Goal: Task Accomplishment & Management: Manage account settings

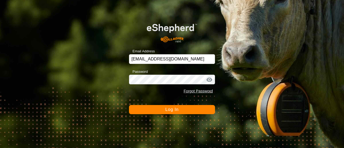
click at [145, 113] on button "Log In" at bounding box center [172, 109] width 86 height 9
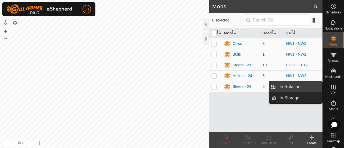
click at [299, 88] on link "In Rotation" at bounding box center [300, 87] width 46 height 11
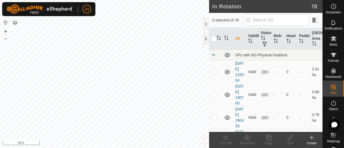
click at [314, 138] on icon at bounding box center [312, 138] width 6 height 6
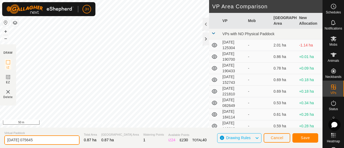
click at [45, 139] on input "[DATE] 075645" at bounding box center [41, 140] width 75 height 9
type input "2"
type input "DELETE 2"
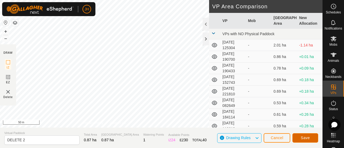
click at [308, 137] on span "Save" at bounding box center [305, 138] width 9 height 4
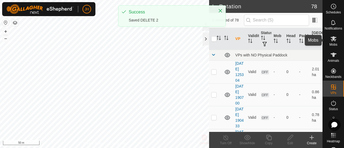
click at [332, 42] on es-mob-svg-icon at bounding box center [334, 38] width 10 height 9
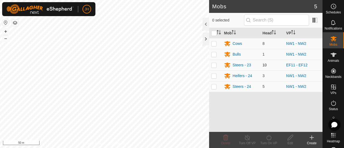
click at [213, 67] on td at bounding box center [215, 65] width 13 height 11
checkbox input "true"
click at [272, 144] on div "Turn On VP" at bounding box center [269, 143] width 22 height 5
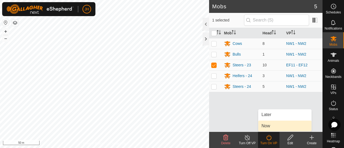
click at [267, 126] on link "Now" at bounding box center [285, 126] width 53 height 11
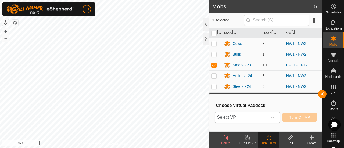
click at [275, 117] on icon "dropdown trigger" at bounding box center [273, 117] width 4 height 4
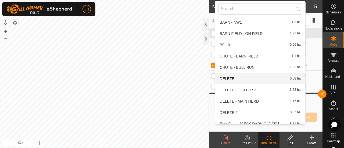
scroll to position [238, 0]
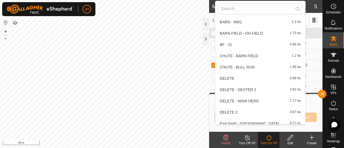
click at [237, 115] on li "DELETE 2 0.87 ha" at bounding box center [260, 112] width 90 height 11
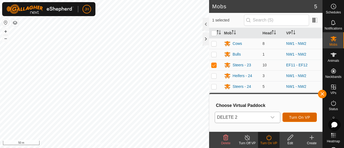
click at [293, 119] on span "Turn On VP" at bounding box center [299, 117] width 21 height 4
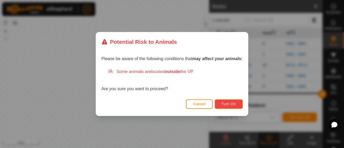
click at [225, 105] on span "Turn On" at bounding box center [229, 104] width 15 height 4
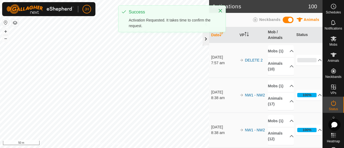
click at [207, 42] on div at bounding box center [206, 39] width 6 height 13
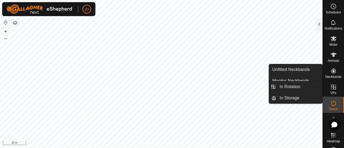
drag, startPoint x: 334, startPoint y: 82, endPoint x: 332, endPoint y: 89, distance: 7.1
click at [332, 89] on icon at bounding box center [333, 87] width 5 height 5
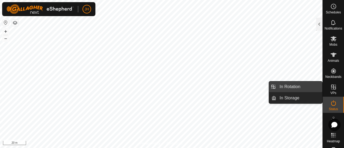
click at [295, 90] on link "In Rotation" at bounding box center [300, 87] width 46 height 11
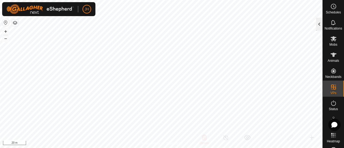
click at [319, 26] on div at bounding box center [319, 24] width 6 height 13
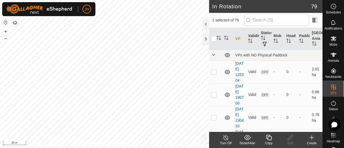
click at [316, 142] on div "Create" at bounding box center [312, 143] width 22 height 5
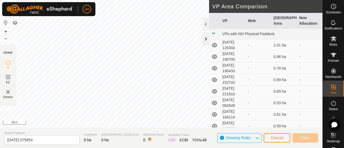
click at [208, 40] on div at bounding box center [206, 39] width 6 height 13
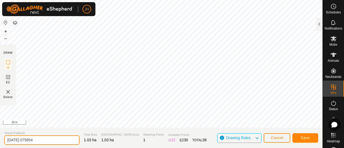
drag, startPoint x: 44, startPoint y: 139, endPoint x: 0, endPoint y: 139, distance: 43.6
click at [0, 139] on section "Virtual Paddock [DATE] 075854 Total Area 1.03 ha Grazing Area 1.03 ha Watering …" at bounding box center [161, 138] width 323 height 20
type input "Barn - NW1"
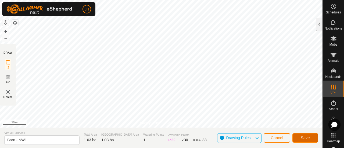
click at [313, 138] on button "Save" at bounding box center [306, 137] width 26 height 9
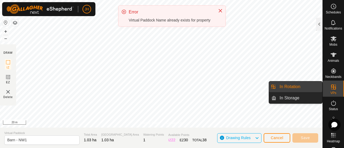
click at [331, 90] on icon at bounding box center [334, 87] width 6 height 6
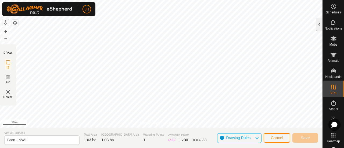
click at [319, 30] on div at bounding box center [319, 24] width 6 height 13
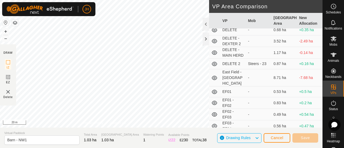
scroll to position [316, 0]
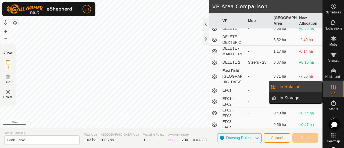
click at [299, 87] on link "In Rotation" at bounding box center [300, 87] width 46 height 11
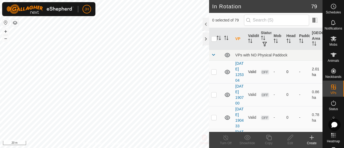
click at [213, 74] on p-checkbox at bounding box center [213, 72] width 5 height 4
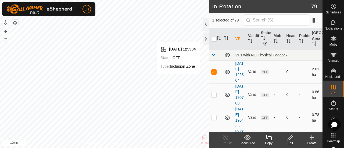
click at [214, 74] on p-checkbox at bounding box center [213, 72] width 5 height 4
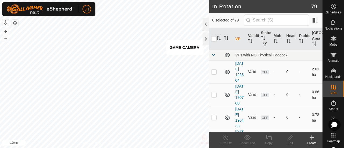
click at [216, 74] on p-checkbox at bounding box center [213, 72] width 5 height 4
checkbox input "true"
click at [215, 97] on p-checkbox at bounding box center [213, 95] width 5 height 4
checkbox input "false"
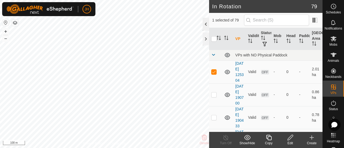
click at [206, 25] on div at bounding box center [206, 24] width 6 height 13
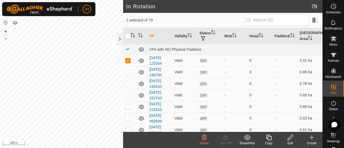
click at [206, 141] on div "Delete" at bounding box center [205, 143] width 22 height 5
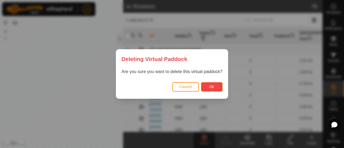
click at [213, 84] on button "Ok" at bounding box center [212, 86] width 22 height 9
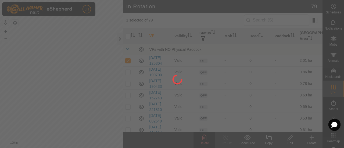
checkbox input "false"
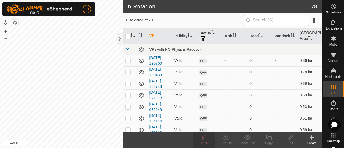
click at [129, 61] on p-checkbox at bounding box center [127, 60] width 5 height 4
checkbox input "true"
click at [291, 142] on div "Edit" at bounding box center [291, 143] width 22 height 5
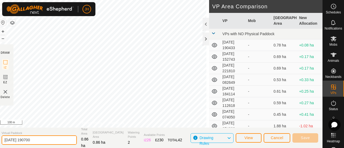
drag, startPoint x: 54, startPoint y: 143, endPoint x: 0, endPoint y: 143, distance: 53.8
click at [0, 143] on section "Virtual Paddock [DATE] 190700 Total Area 0.86 ha Grazing Area 0.86 ha Watering …" at bounding box center [159, 138] width 325 height 20
type input "E"
type input "WF13 - WF14"
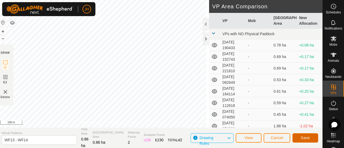
click at [308, 139] on span "Save" at bounding box center [305, 138] width 9 height 4
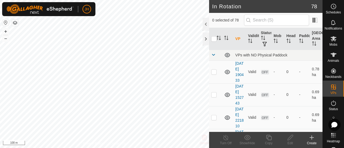
click at [215, 74] on p-checkbox at bounding box center [213, 72] width 5 height 4
checkbox input "true"
click at [290, 139] on icon at bounding box center [290, 138] width 7 height 6
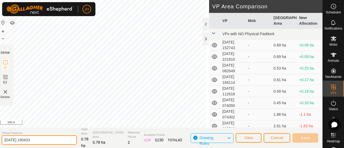
drag, startPoint x: 49, startPoint y: 139, endPoint x: 0, endPoint y: 140, distance: 48.7
click at [0, 140] on section "Virtual Paddock [DATE] 190433 Total Area 0.78 ha Grazing Area 0.78 ha Watering …" at bounding box center [159, 138] width 325 height 20
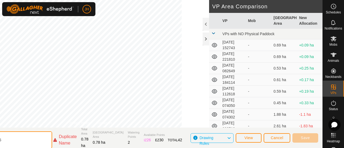
type input "EF14 - EF15"
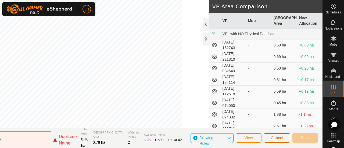
click at [272, 140] on button "Cancel" at bounding box center [277, 137] width 27 height 9
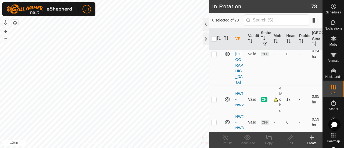
scroll to position [1231, 0]
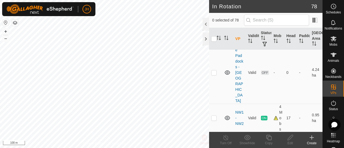
checkbox input "false"
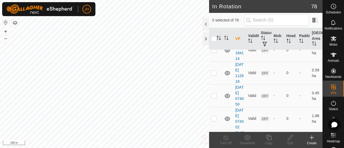
scroll to position [0, 0]
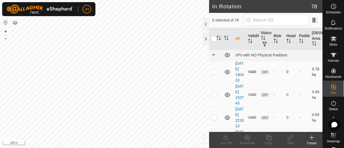
click at [214, 74] on p-checkbox at bounding box center [213, 72] width 5 height 4
checkbox input "false"
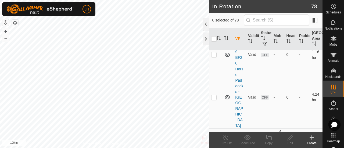
scroll to position [1206, 0]
checkbox input "false"
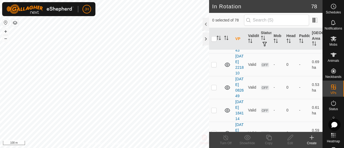
scroll to position [0, 0]
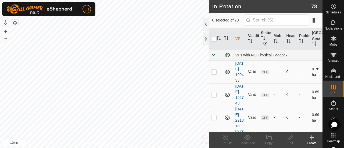
click at [215, 74] on p-checkbox at bounding box center [213, 72] width 5 height 4
click at [206, 22] on div at bounding box center [206, 24] width 6 height 13
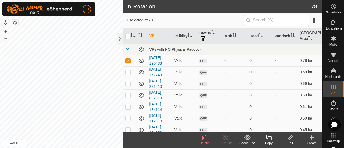
click at [206, 141] on span "Delete" at bounding box center [204, 143] width 9 height 4
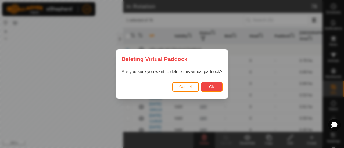
click at [215, 87] on button "Ok" at bounding box center [212, 86] width 22 height 9
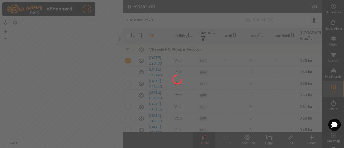
checkbox input "false"
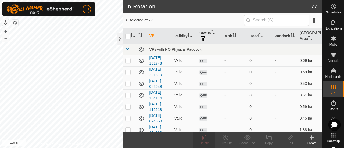
click at [128, 60] on p-checkbox at bounding box center [127, 60] width 5 height 4
checkbox input "true"
click at [200, 138] on delete-svg-icon at bounding box center [205, 138] width 22 height 6
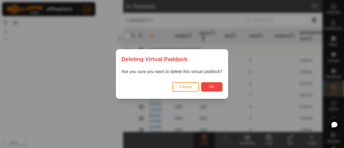
click at [210, 91] on button "Ok" at bounding box center [212, 86] width 22 height 9
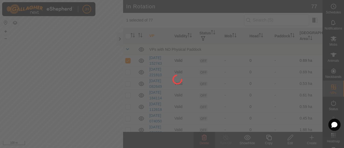
checkbox input "false"
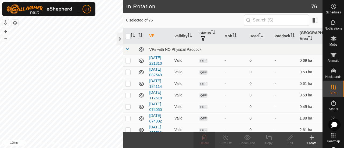
click at [128, 61] on p-checkbox at bounding box center [127, 60] width 5 height 4
checkbox input "true"
click at [206, 141] on div "Delete" at bounding box center [205, 143] width 22 height 5
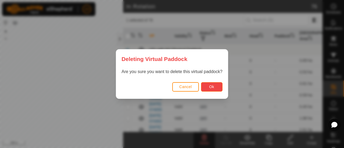
click at [211, 87] on span "Ok" at bounding box center [211, 87] width 5 height 4
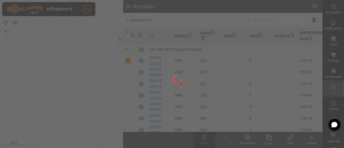
checkbox input "false"
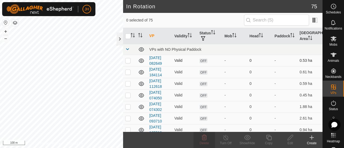
click at [128, 59] on p-checkbox at bounding box center [127, 60] width 5 height 4
checkbox input "true"
click at [127, 73] on td at bounding box center [129, 72] width 13 height 12
checkbox input "true"
click at [127, 82] on p-checkbox at bounding box center [127, 84] width 5 height 4
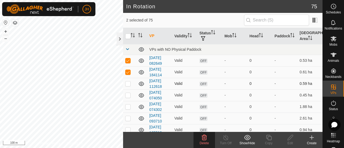
checkbox input "true"
click at [129, 95] on p-checkbox at bounding box center [127, 95] width 5 height 4
checkbox input "true"
click at [128, 107] on p-checkbox at bounding box center [127, 107] width 5 height 4
checkbox input "true"
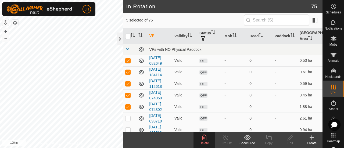
click at [128, 116] on p-checkbox at bounding box center [127, 118] width 5 height 4
checkbox input "true"
click at [129, 130] on p-checkbox at bounding box center [127, 130] width 5 height 4
checkbox input "false"
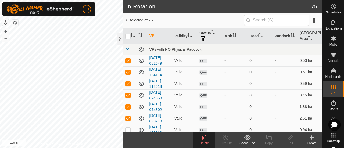
click at [206, 138] on icon at bounding box center [204, 137] width 5 height 5
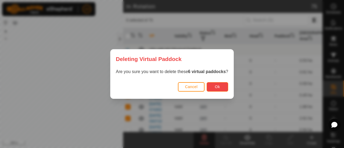
click at [221, 87] on button "Ok" at bounding box center [218, 86] width 22 height 9
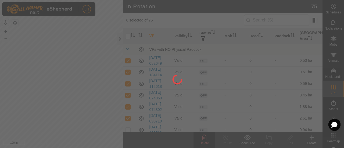
checkbox input "false"
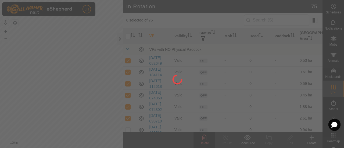
checkbox input "false"
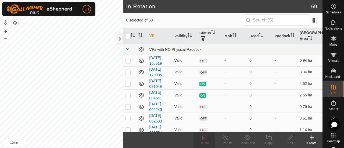
click at [130, 62] on td at bounding box center [129, 61] width 13 height 12
checkbox input "true"
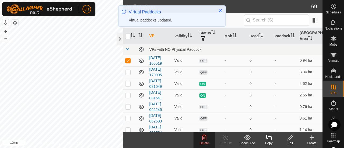
click at [288, 141] on div "Edit" at bounding box center [291, 143] width 22 height 5
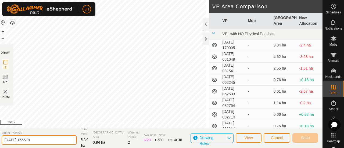
drag, startPoint x: 43, startPoint y: 140, endPoint x: 0, endPoint y: 150, distance: 44.3
click at [0, 148] on html "JH Schedules Notifications Mobs Animals Neckbands VPs Status Infra Heatmap Help…" at bounding box center [172, 74] width 344 height 148
type input "EF01 - EF20"
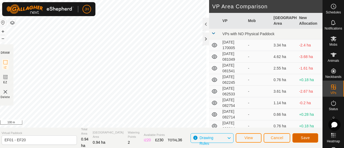
click at [302, 137] on span "Save" at bounding box center [305, 138] width 9 height 4
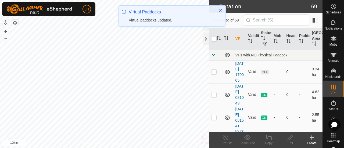
click at [134, 34] on div "JH Schedules Notifications Mobs Animals Neckbands VPs Status Infra Heatmap Help…" at bounding box center [172, 74] width 344 height 148
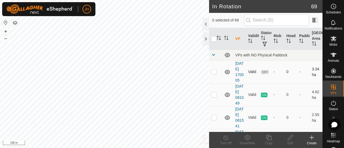
click at [215, 75] on td at bounding box center [215, 72] width 13 height 23
checkbox input "true"
click at [213, 97] on p-checkbox at bounding box center [213, 95] width 5 height 4
checkbox input "false"
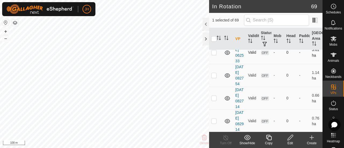
scroll to position [111, 0]
click at [212, 64] on td at bounding box center [215, 52] width 13 height 23
checkbox input "true"
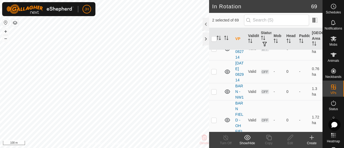
scroll to position [161, 0]
click at [214, 28] on p-checkbox at bounding box center [213, 25] width 5 height 4
checkbox input "false"
click at [204, 25] on div at bounding box center [206, 24] width 6 height 13
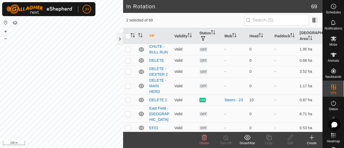
scroll to position [87, 0]
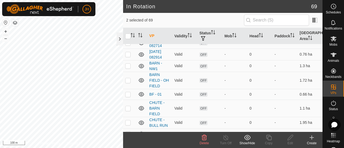
click at [204, 140] on icon at bounding box center [204, 137] width 5 height 5
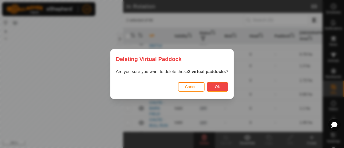
click at [218, 86] on span "Ok" at bounding box center [217, 87] width 5 height 4
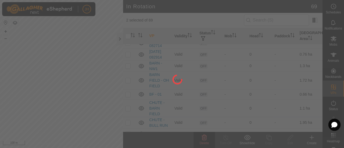
checkbox input "false"
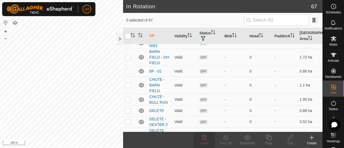
scroll to position [0, 0]
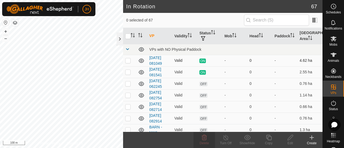
click at [130, 60] on p-checkbox at bounding box center [127, 60] width 5 height 4
checkbox input "false"
click at [129, 71] on p-checkbox at bounding box center [127, 72] width 5 height 4
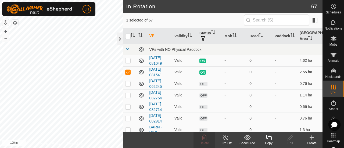
checkbox input "false"
click at [129, 83] on p-checkbox at bounding box center [127, 84] width 5 height 4
checkbox input "true"
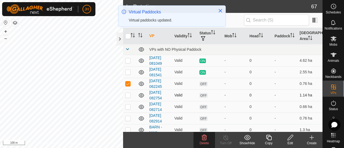
click at [130, 94] on p-checkbox at bounding box center [127, 95] width 5 height 4
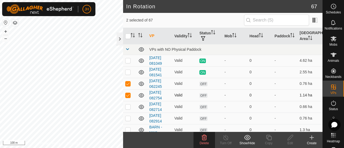
click at [130, 94] on p-checkbox at bounding box center [127, 95] width 5 height 4
checkbox input "false"
click at [130, 82] on p-checkbox at bounding box center [127, 84] width 5 height 4
checkbox input "false"
click at [128, 94] on p-checkbox at bounding box center [127, 95] width 5 height 4
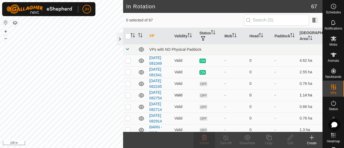
checkbox input "true"
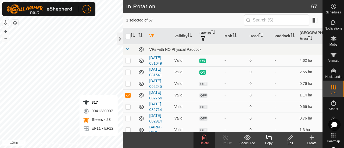
click at [293, 142] on div "Edit" at bounding box center [291, 143] width 22 height 5
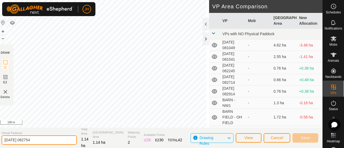
drag, startPoint x: 41, startPoint y: 143, endPoint x: 0, endPoint y: 143, distance: 40.9
click at [0, 143] on section "Virtual Paddock [DATE] 082754 Total Area 1.14 ha Grazing Area 1.14 ha Watering …" at bounding box center [159, 138] width 325 height 20
type input "NW6 - NW7"
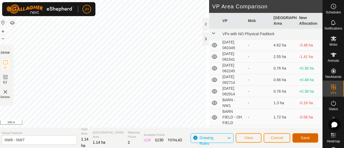
click at [308, 135] on button "Save" at bounding box center [306, 137] width 26 height 9
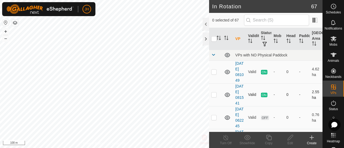
scroll to position [36, 0]
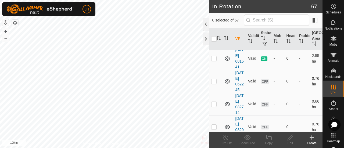
click at [215, 83] on p-checkbox at bounding box center [213, 81] width 5 height 4
checkbox input "true"
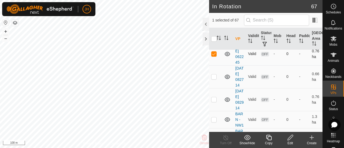
scroll to position [87, 0]
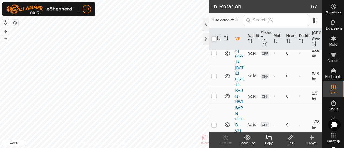
click at [215, 55] on p-checkbox at bounding box center [213, 53] width 5 height 4
checkbox input "true"
click at [213, 78] on p-checkbox at bounding box center [213, 76] width 5 height 4
checkbox input "true"
click at [207, 26] on div at bounding box center [206, 24] width 6 height 13
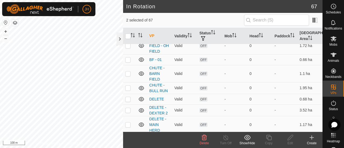
scroll to position [59, 0]
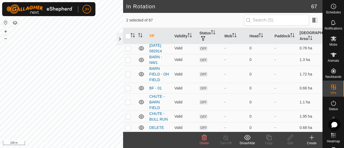
click at [205, 139] on icon at bounding box center [204, 137] width 5 height 5
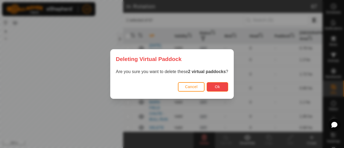
click at [218, 86] on span "Ok" at bounding box center [217, 87] width 5 height 4
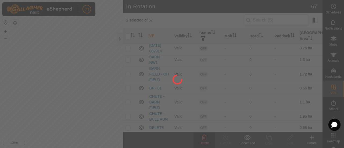
checkbox input "false"
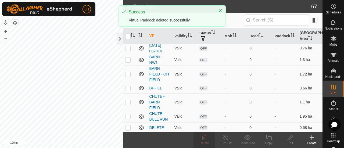
scroll to position [0, 0]
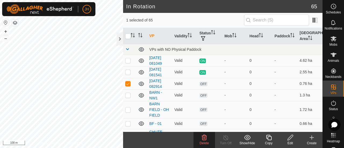
click at [289, 141] on div "Edit" at bounding box center [291, 143] width 22 height 5
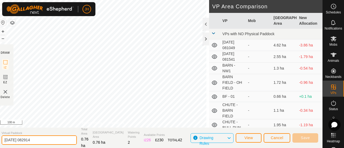
drag, startPoint x: 43, startPoint y: 141, endPoint x: 0, endPoint y: 147, distance: 42.9
click at [0, 147] on section "Virtual Paddock [DATE] 082914 Total Area 0.76 ha Grazing Area 0.76 ha Watering …" at bounding box center [159, 138] width 325 height 20
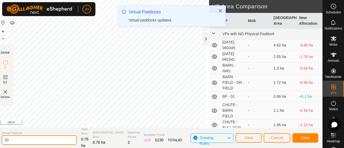
type input "2"
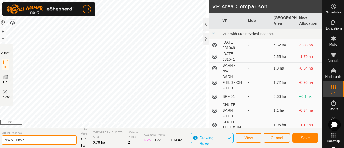
type input "NW5 - NW6"
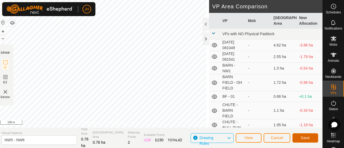
click at [306, 141] on button "Save" at bounding box center [306, 137] width 26 height 9
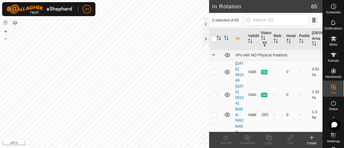
scroll to position [49, 0]
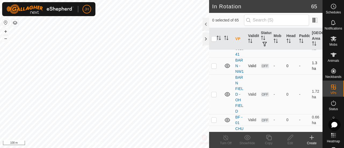
click at [214, 68] on p-checkbox at bounding box center [213, 66] width 5 height 4
checkbox input "true"
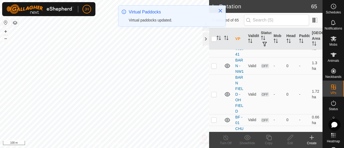
click at [214, 68] on p-checkbox at bounding box center [213, 66] width 5 height 4
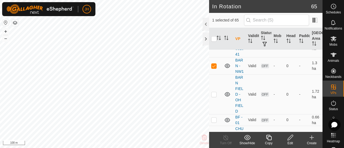
click at [214, 68] on p-checkbox at bounding box center [213, 66] width 5 height 4
checkbox input "false"
click at [215, 97] on p-checkbox at bounding box center [213, 94] width 5 height 4
checkbox input "true"
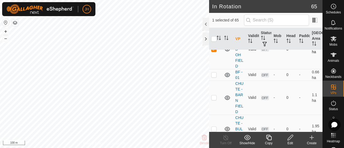
scroll to position [109, 0]
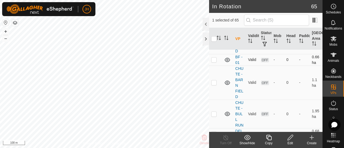
click at [215, 62] on p-checkbox at bounding box center [213, 60] width 5 height 4
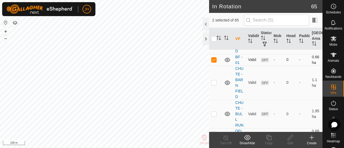
click at [215, 62] on p-checkbox at bounding box center [213, 60] width 5 height 4
checkbox input "false"
click at [213, 36] on p-checkbox at bounding box center [213, 34] width 5 height 4
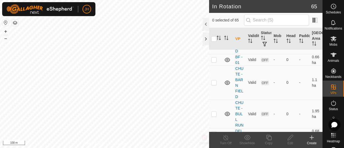
click at [213, 36] on p-checkbox at bounding box center [213, 34] width 5 height 4
checkbox input "true"
click at [215, 62] on p-checkbox at bounding box center [213, 60] width 5 height 4
checkbox input "true"
click at [215, 85] on p-checkbox at bounding box center [213, 82] width 5 height 4
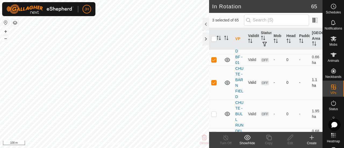
click at [215, 85] on p-checkbox at bounding box center [213, 82] width 5 height 4
checkbox input "false"
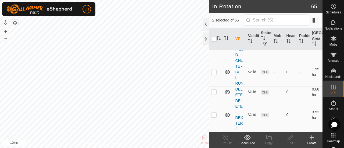
scroll to position [166, 0]
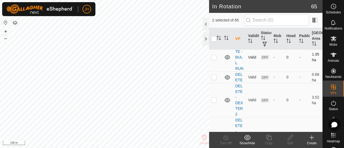
click at [213, 72] on td at bounding box center [215, 57] width 13 height 29
checkbox input "false"
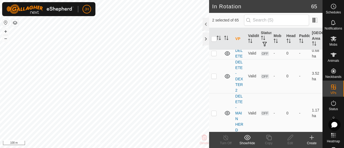
scroll to position [190, 0]
drag, startPoint x: 215, startPoint y: 98, endPoint x: 215, endPoint y: 120, distance: 21.5
click at [215, 78] on p-checkbox at bounding box center [213, 75] width 5 height 4
checkbox input "true"
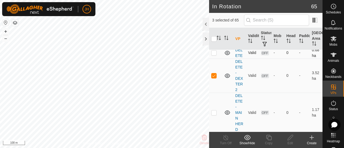
click at [215, 55] on p-checkbox at bounding box center [213, 53] width 5 height 4
checkbox input "true"
click at [204, 39] on div at bounding box center [206, 39] width 6 height 13
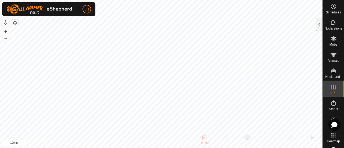
scroll to position [520, 0]
click at [319, 30] on div at bounding box center [319, 24] width 6 height 13
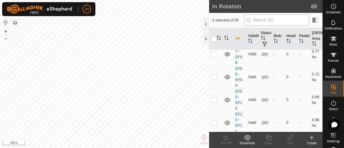
scroll to position [190, 0]
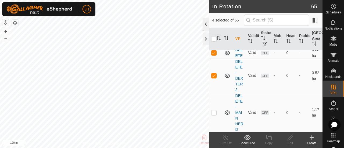
click at [205, 27] on div at bounding box center [206, 24] width 6 height 13
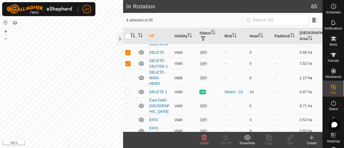
scroll to position [99, 0]
click at [128, 77] on p-checkbox at bounding box center [127, 78] width 5 height 4
checkbox input "true"
click at [207, 140] on icon at bounding box center [204, 138] width 6 height 6
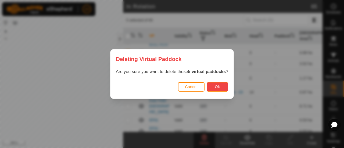
click at [220, 88] on span "Ok" at bounding box center [217, 87] width 5 height 4
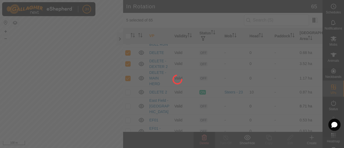
checkbox input "false"
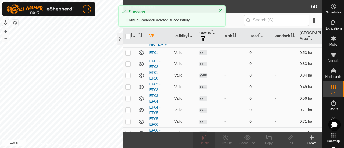
scroll to position [0, 0]
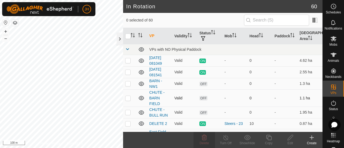
click at [129, 96] on p-checkbox at bounding box center [127, 98] width 5 height 4
checkbox input "false"
click at [127, 83] on p-checkbox at bounding box center [127, 84] width 5 height 4
checkbox input "true"
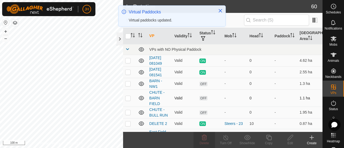
click at [128, 98] on p-checkbox at bounding box center [127, 98] width 5 height 4
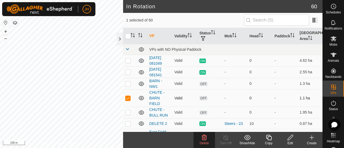
click at [128, 98] on p-checkbox at bounding box center [127, 98] width 5 height 4
checkbox input "false"
click at [128, 114] on td at bounding box center [129, 113] width 13 height 12
checkbox input "false"
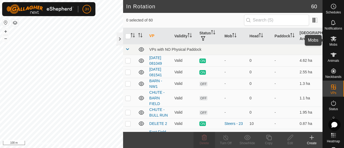
click at [331, 42] on icon at bounding box center [334, 39] width 6 height 6
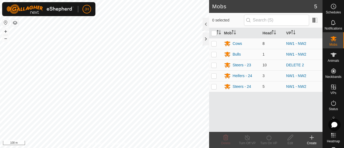
click at [213, 47] on td at bounding box center [215, 43] width 13 height 11
checkbox input "true"
click at [214, 52] on p-checkbox at bounding box center [213, 54] width 5 height 4
checkbox input "true"
click at [215, 75] on p-checkbox at bounding box center [213, 76] width 5 height 4
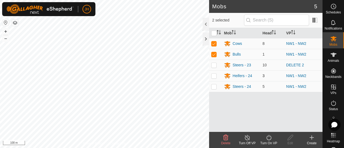
checkbox input "true"
click at [215, 89] on td at bounding box center [215, 86] width 13 height 11
checkbox input "true"
click at [268, 141] on icon at bounding box center [269, 138] width 7 height 6
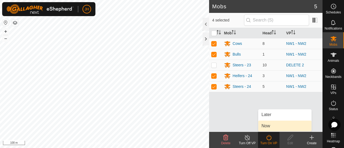
click at [273, 129] on link "Now" at bounding box center [285, 126] width 53 height 11
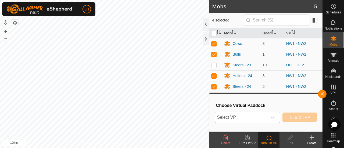
click at [249, 117] on span "Select VP" at bounding box center [241, 117] width 52 height 11
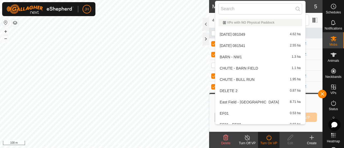
click at [235, 56] on li "BARN - NW1 1.3 ha" at bounding box center [260, 57] width 90 height 11
